Goal: Transaction & Acquisition: Purchase product/service

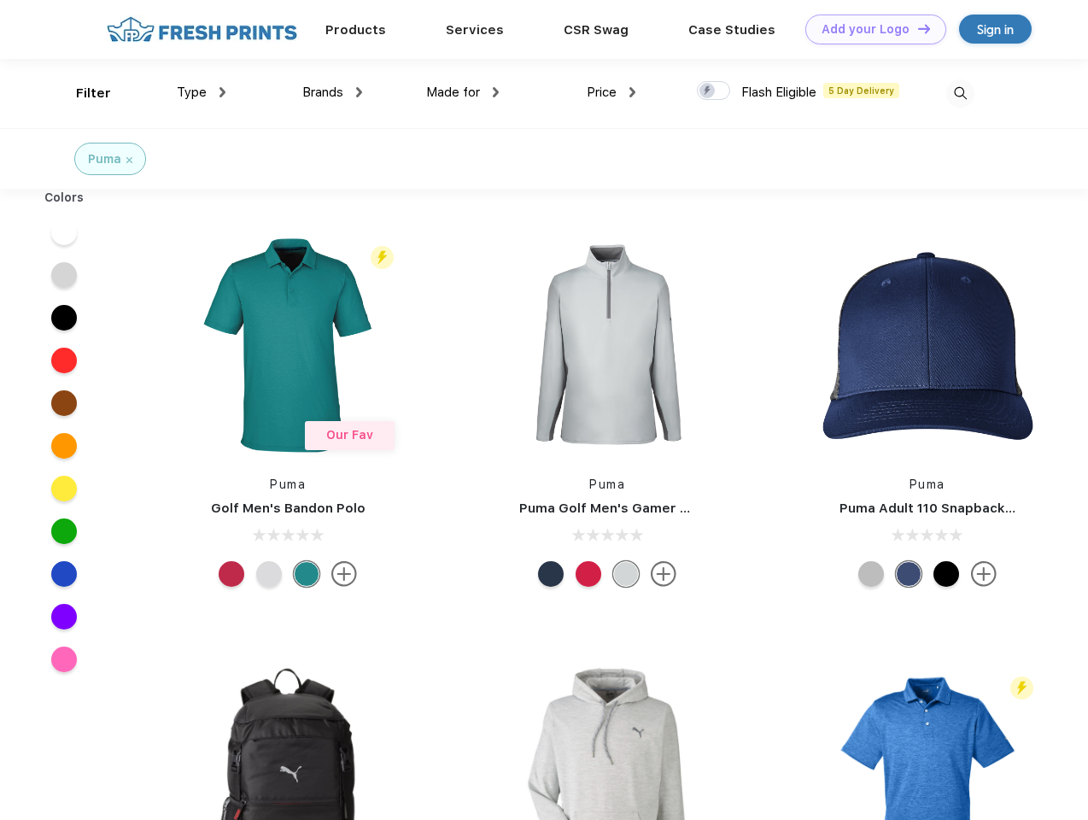
scroll to position [1, 0]
click at [869, 29] on link "Add your Logo Design Tool" at bounding box center [875, 30] width 141 height 30
click at [0, 0] on div "Design Tool" at bounding box center [0, 0] width 0 height 0
click at [916, 28] on link "Add your Logo Design Tool" at bounding box center [875, 30] width 141 height 30
click at [82, 93] on div "Filter" at bounding box center [93, 94] width 35 height 20
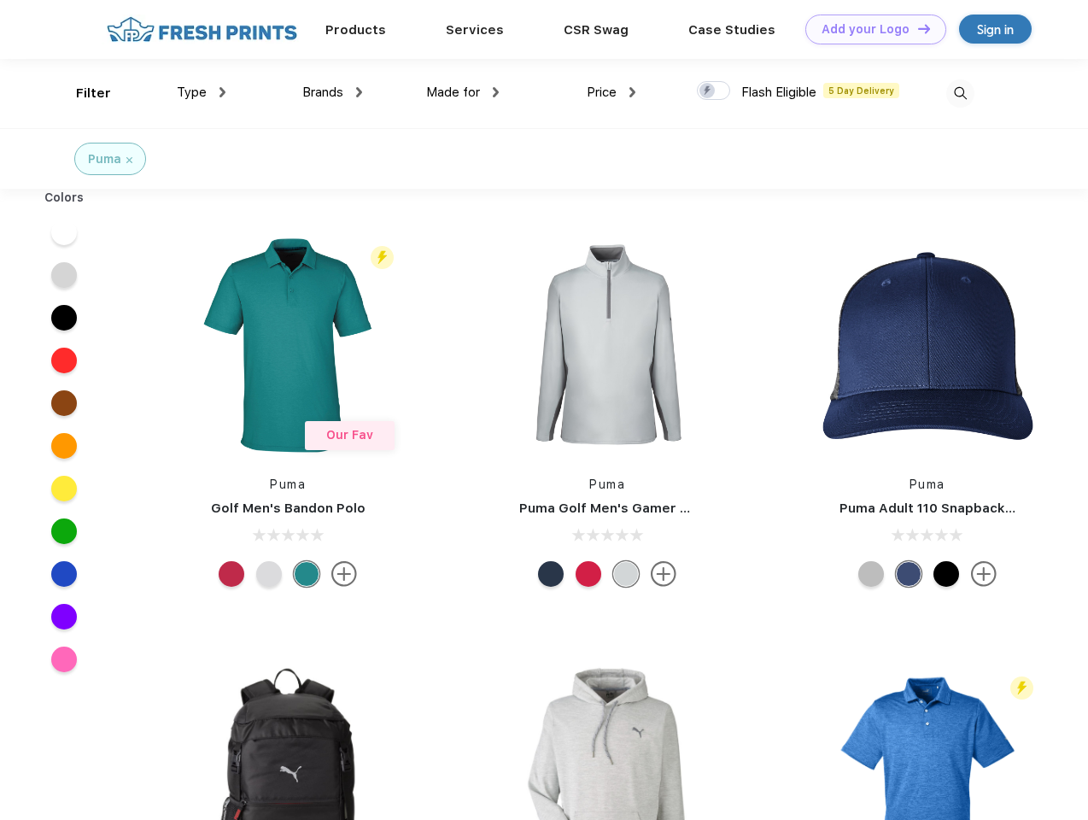
click at [201, 92] on span "Type" at bounding box center [192, 92] width 30 height 15
click at [332, 92] on span "Brands" at bounding box center [322, 92] width 41 height 15
click at [463, 92] on span "Made for" at bounding box center [453, 92] width 54 height 15
click at [611, 92] on span "Price" at bounding box center [601, 92] width 30 height 15
click at [714, 91] on div at bounding box center [713, 90] width 33 height 19
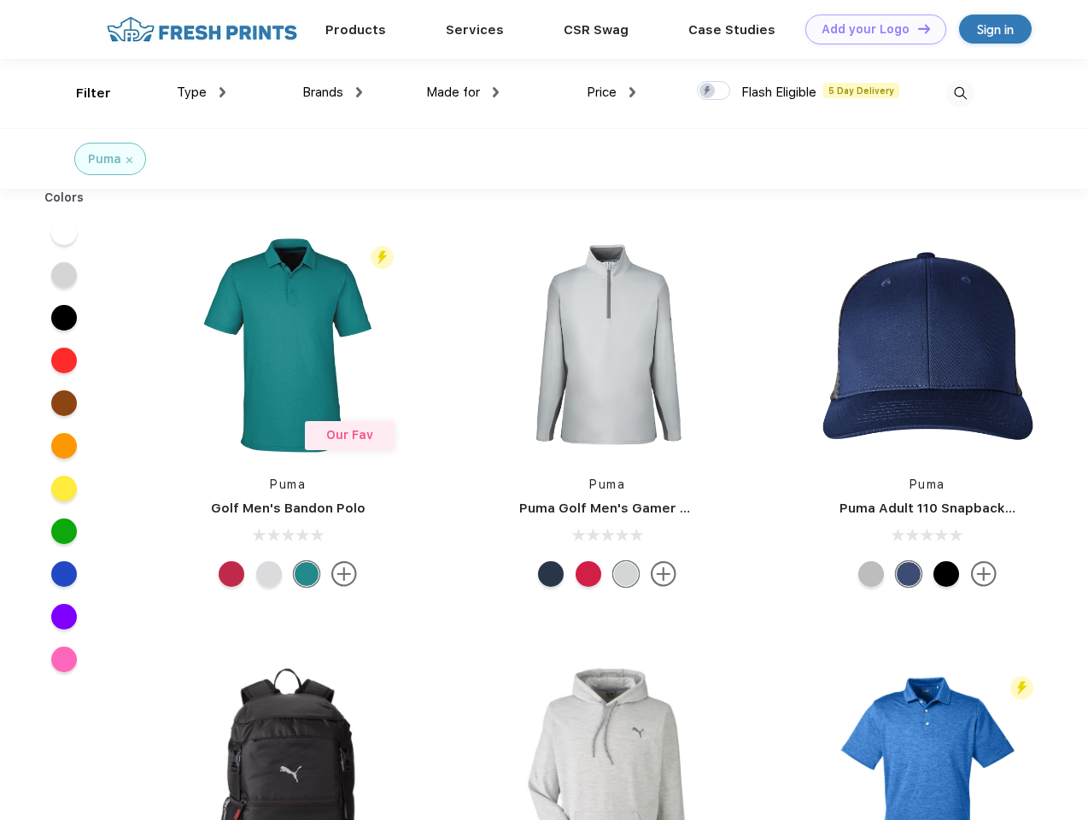
click at [708, 91] on input "checkbox" at bounding box center [702, 85] width 11 height 11
click at [960, 93] on img at bounding box center [960, 93] width 28 height 28
